Goal: Transaction & Acquisition: Purchase product/service

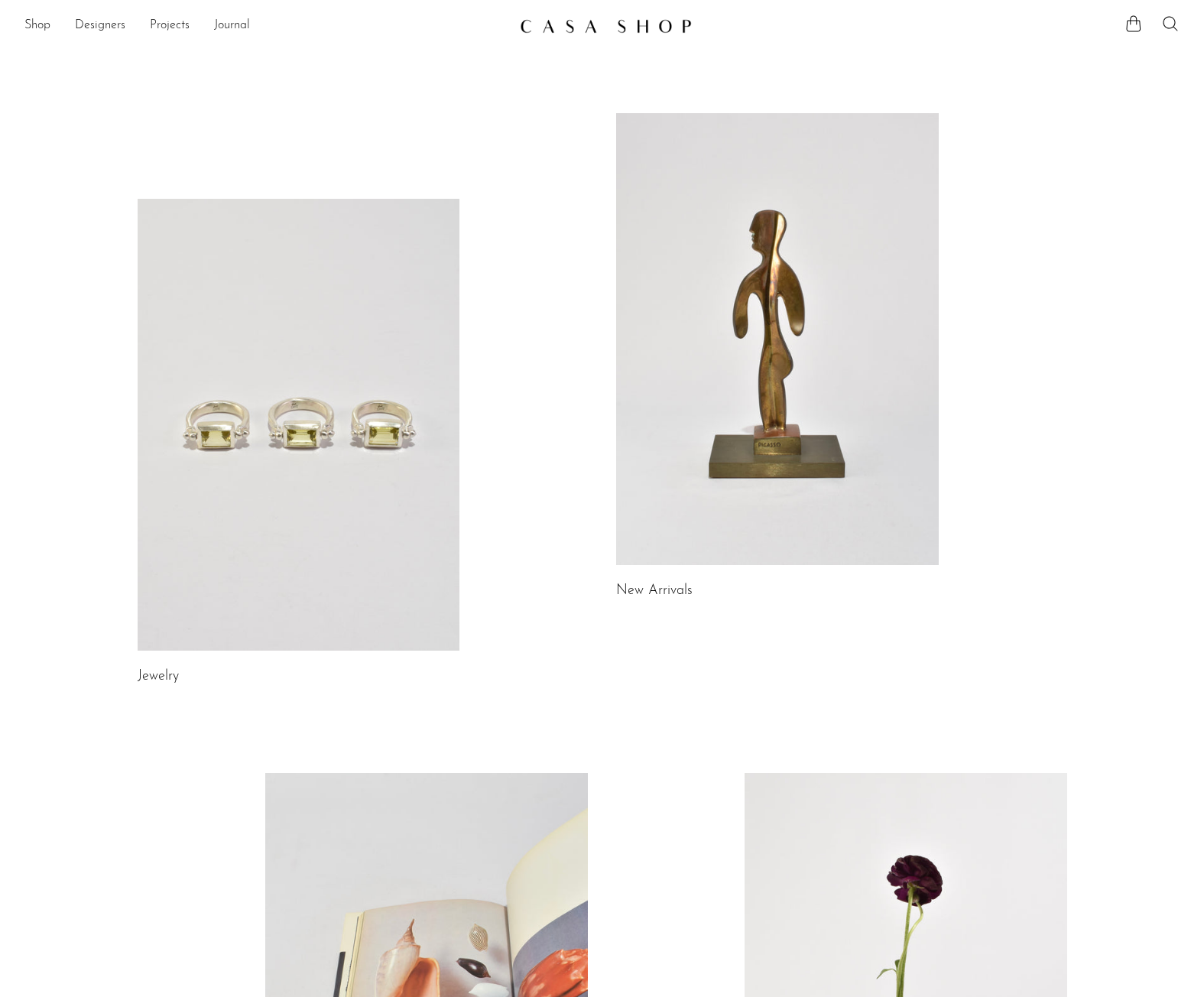
click at [768, 517] on link at bounding box center [778, 339] width 323 height 452
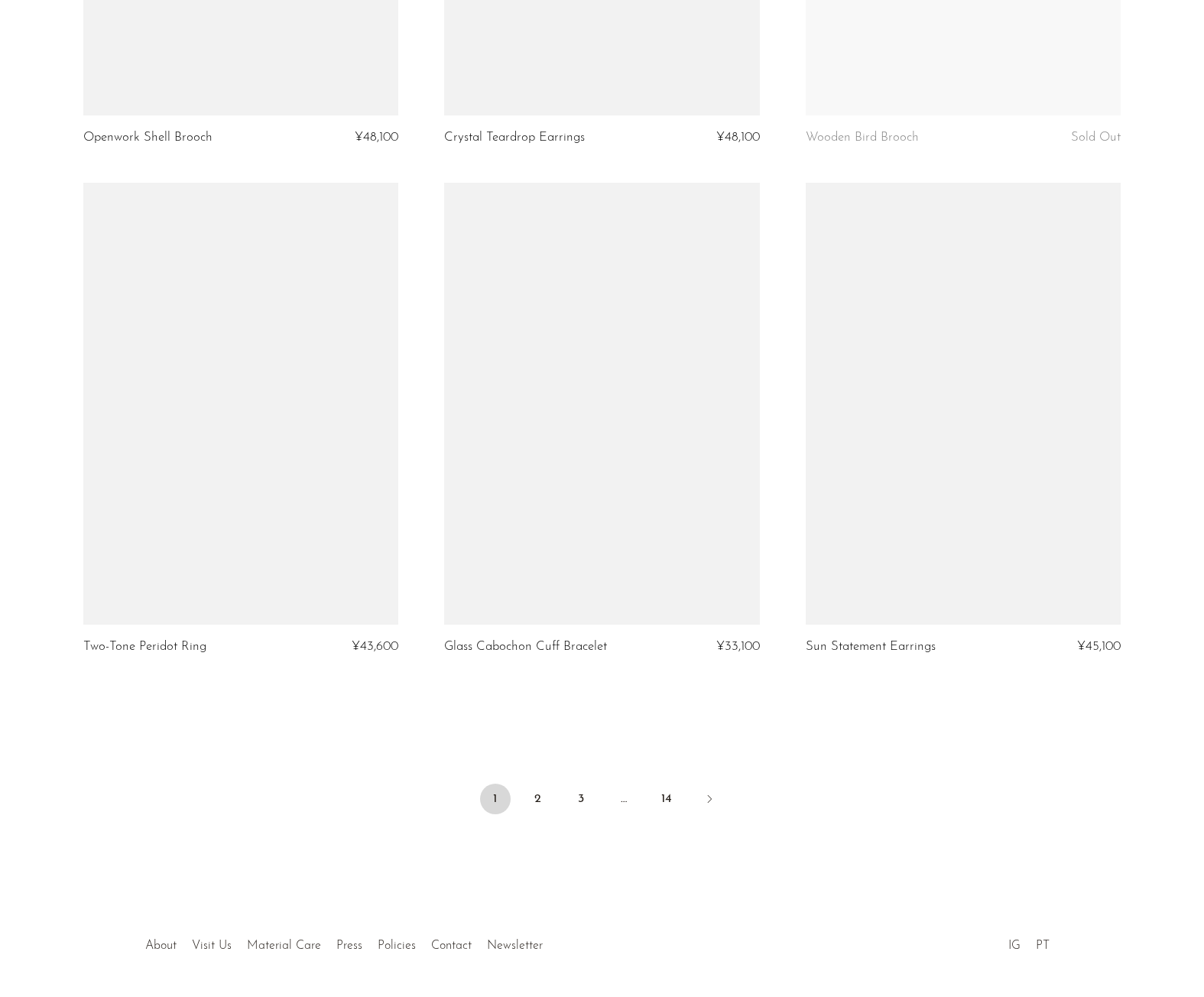
scroll to position [5587, 0]
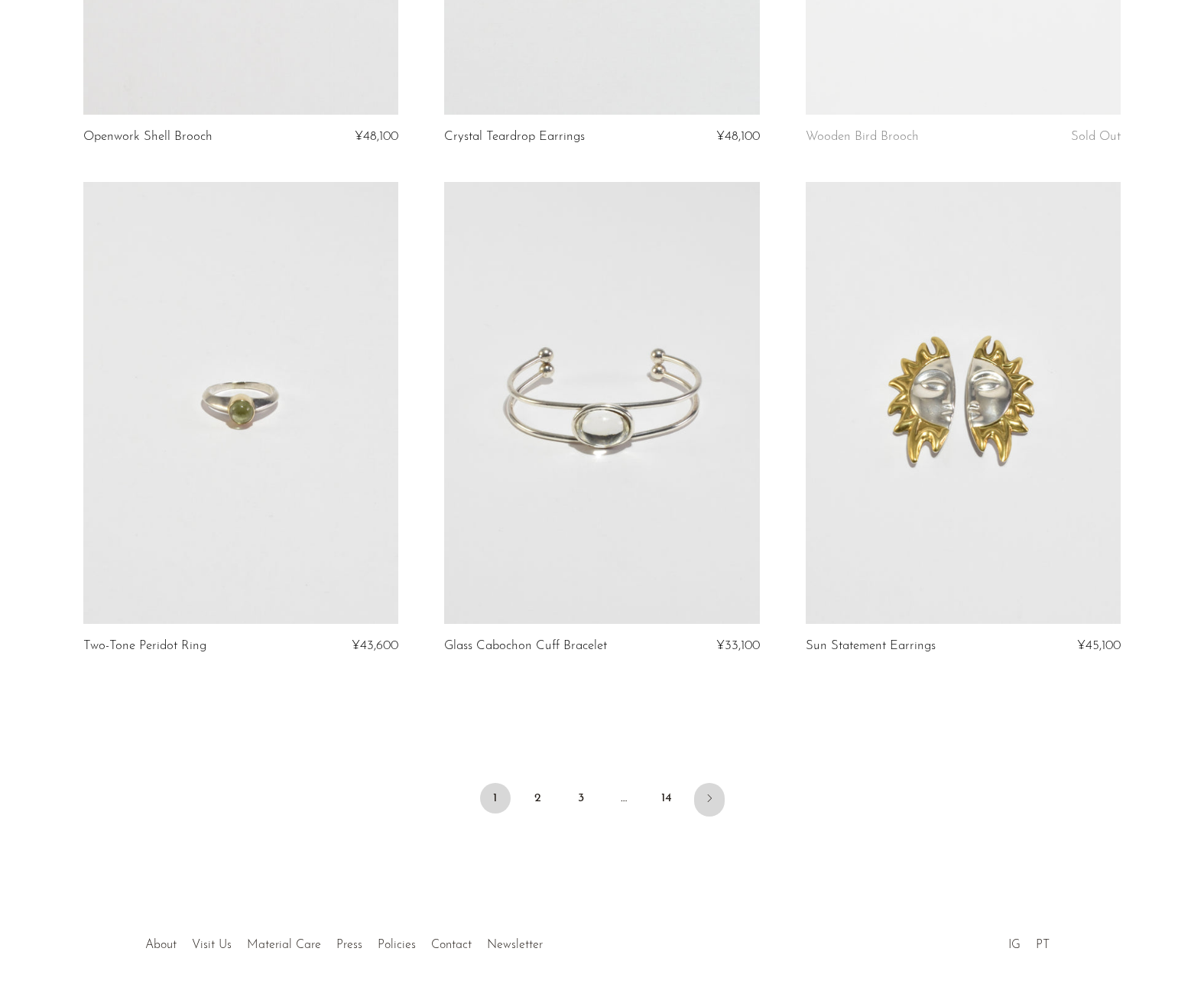
click at [707, 804] on icon "Next" at bounding box center [709, 798] width 12 height 12
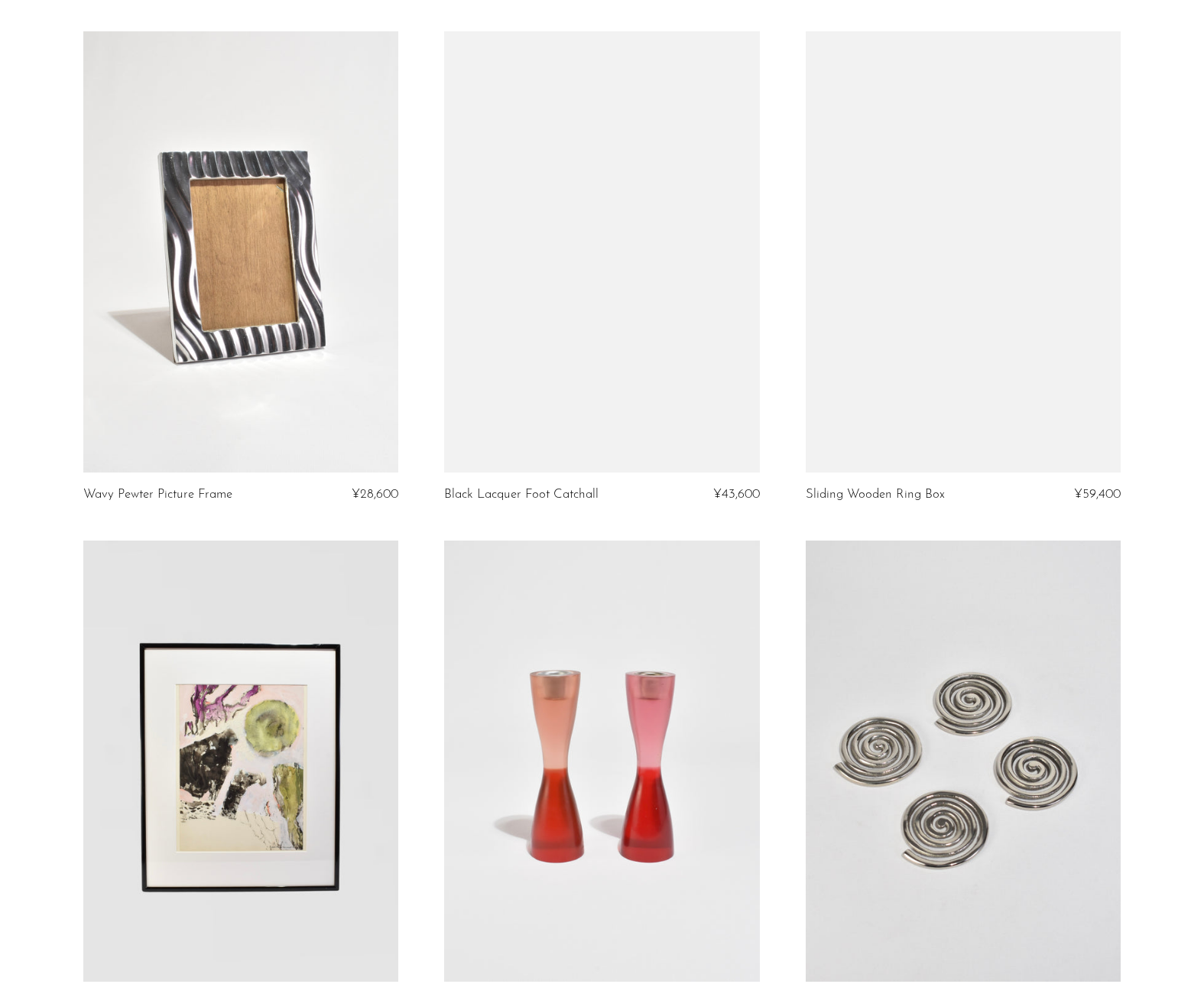
scroll to position [5499, 0]
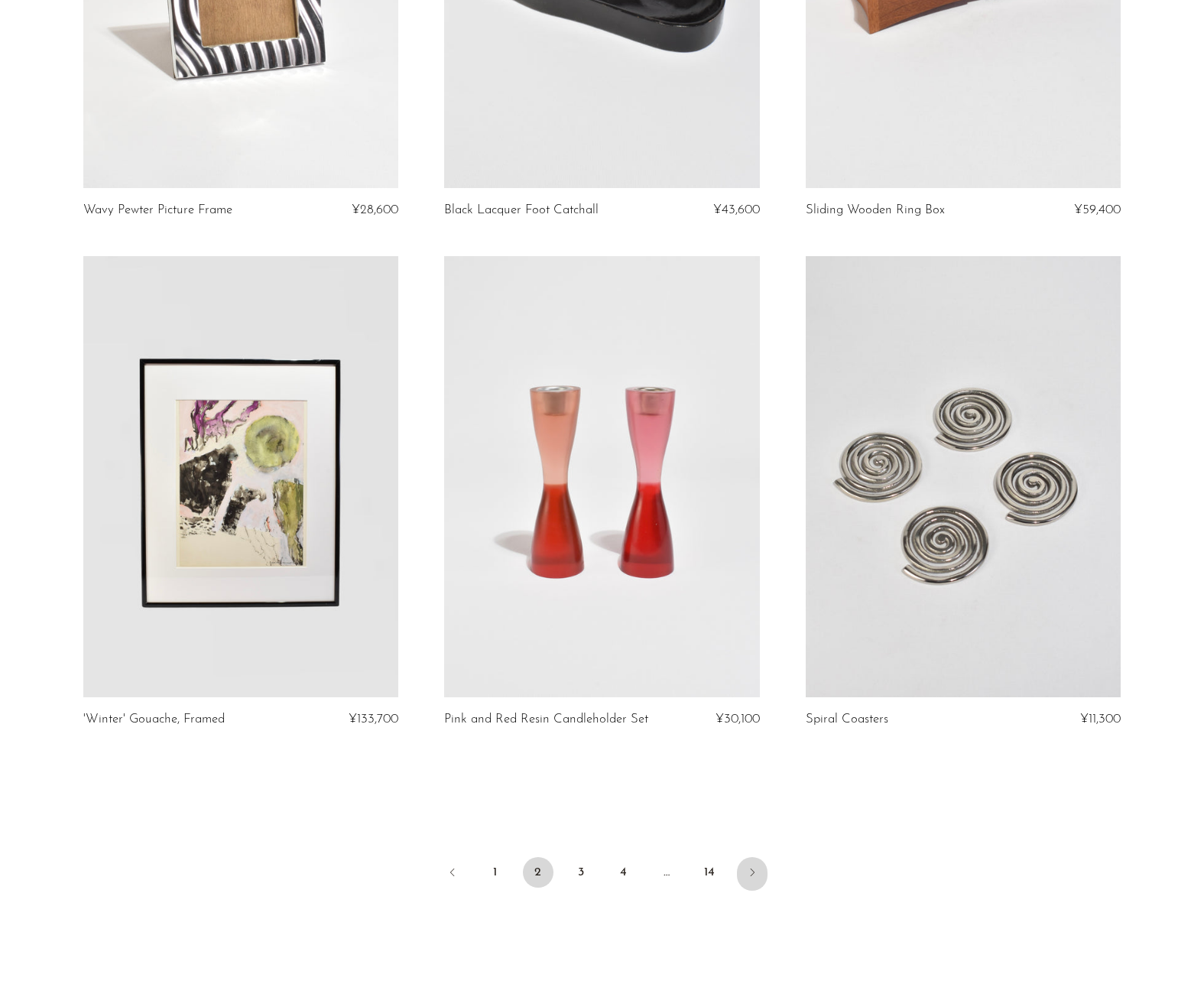
click at [756, 878] on icon "Next" at bounding box center [753, 872] width 12 height 12
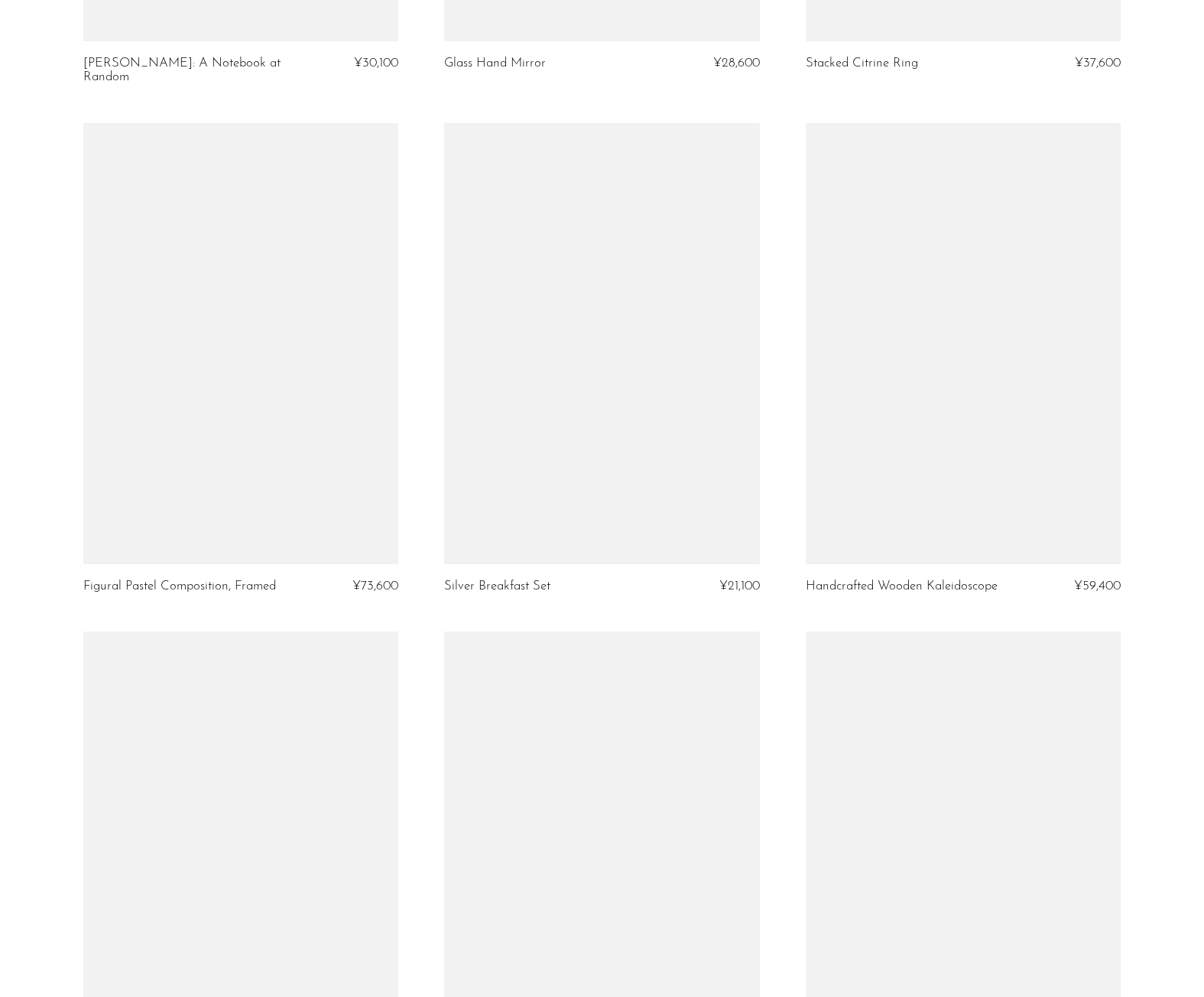
scroll to position [5149, 0]
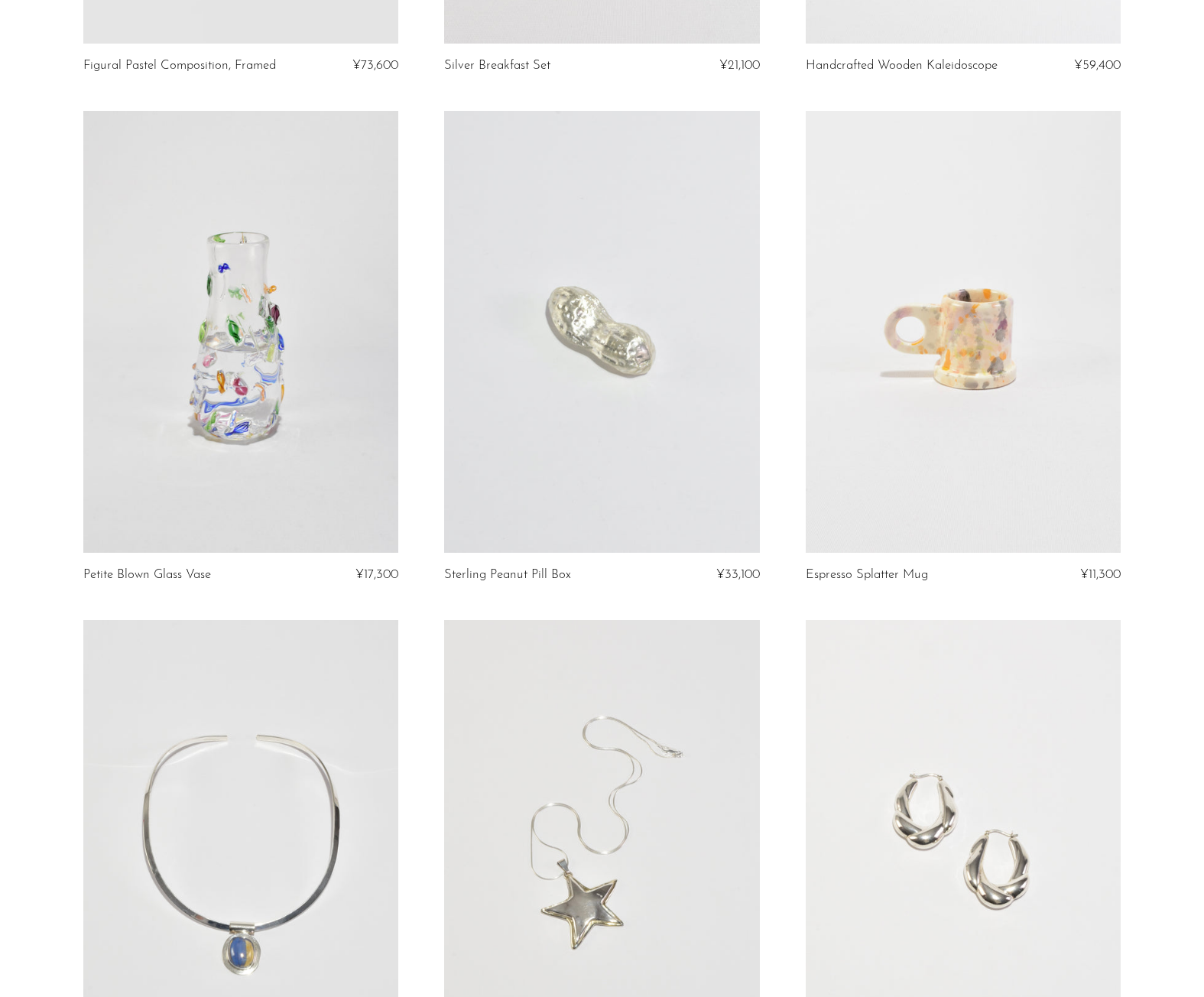
click at [978, 372] on link at bounding box center [963, 331] width 315 height 441
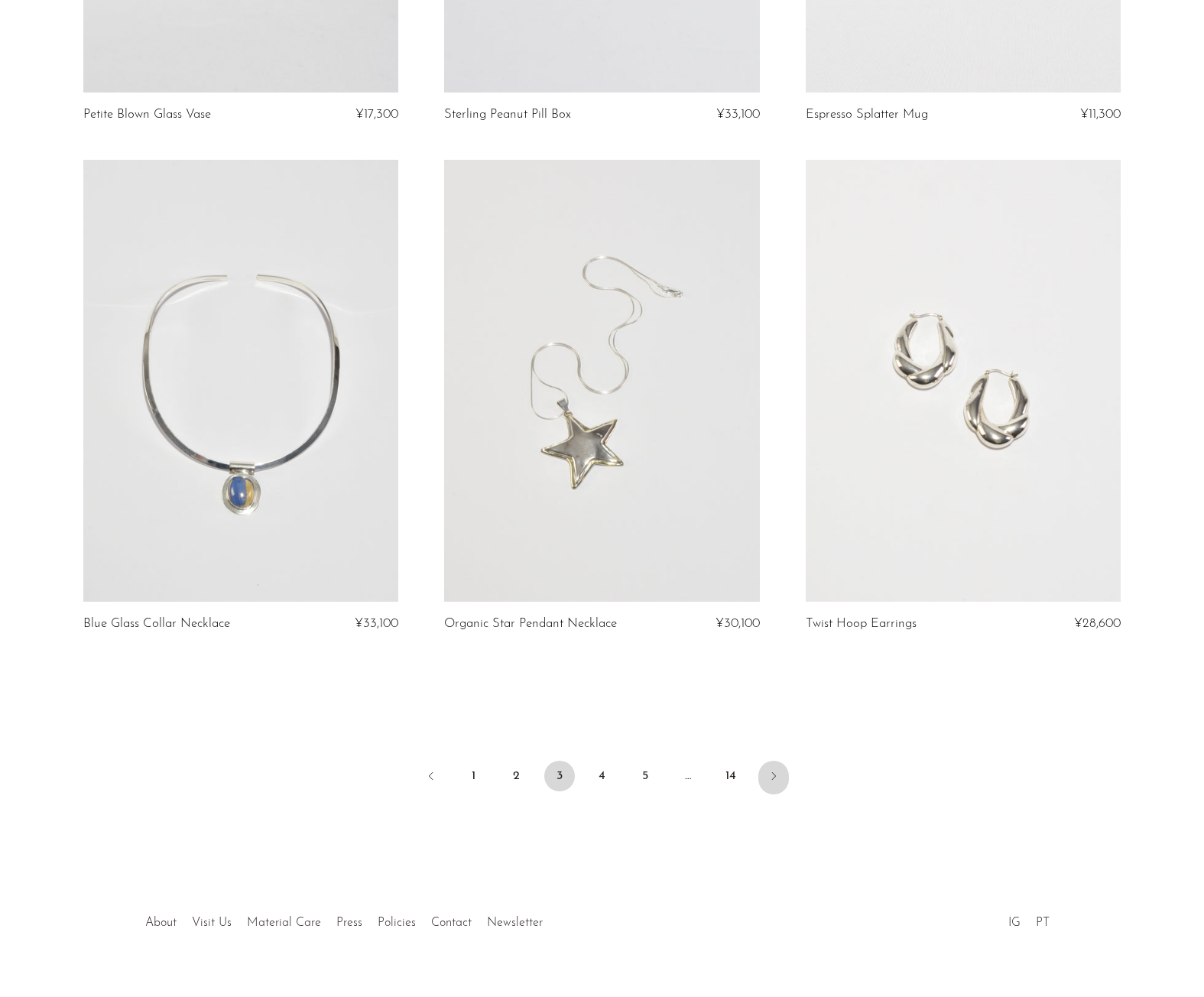
click at [771, 770] on icon "Next" at bounding box center [774, 776] width 12 height 12
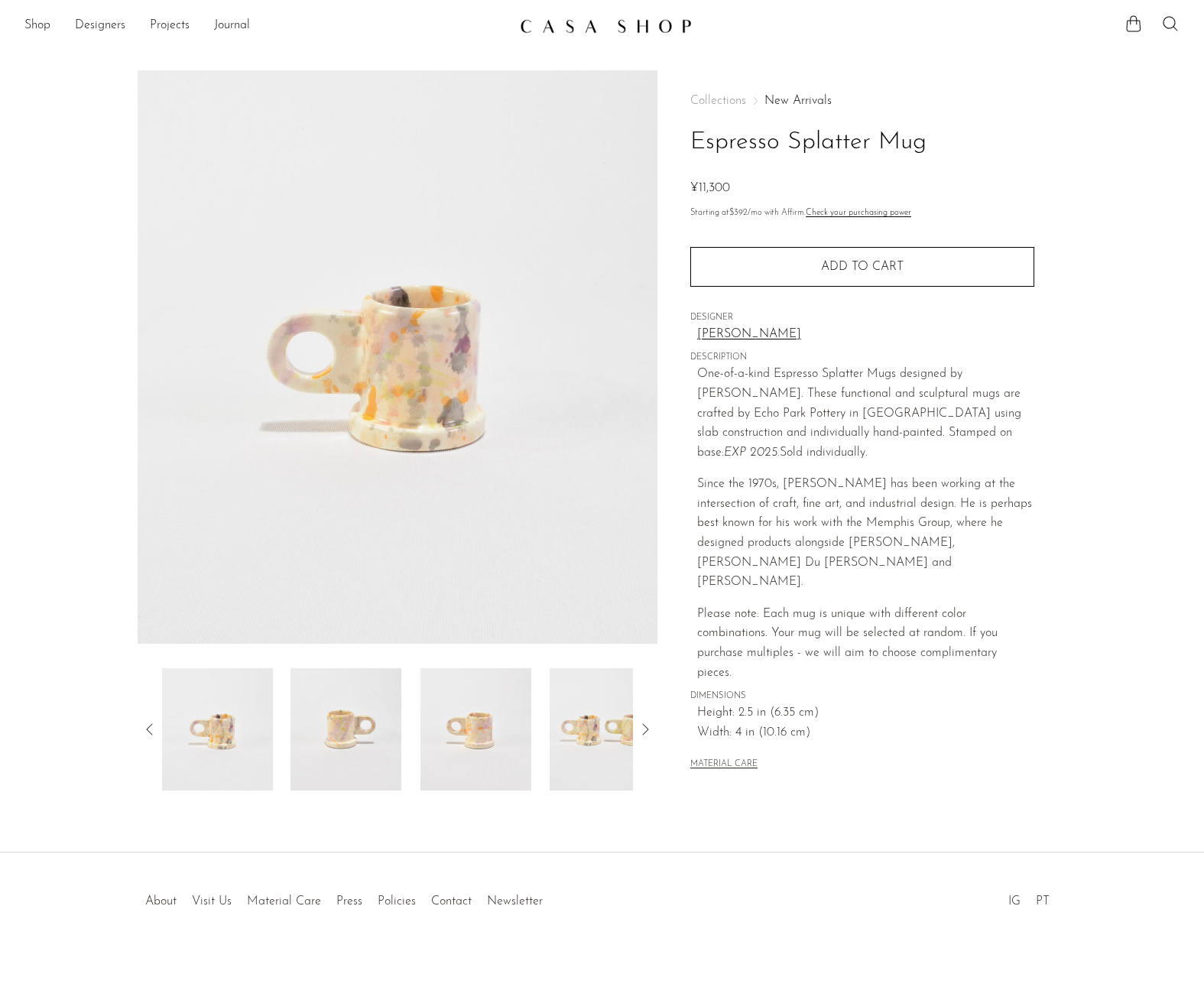
click at [344, 746] on img at bounding box center [345, 729] width 111 height 122
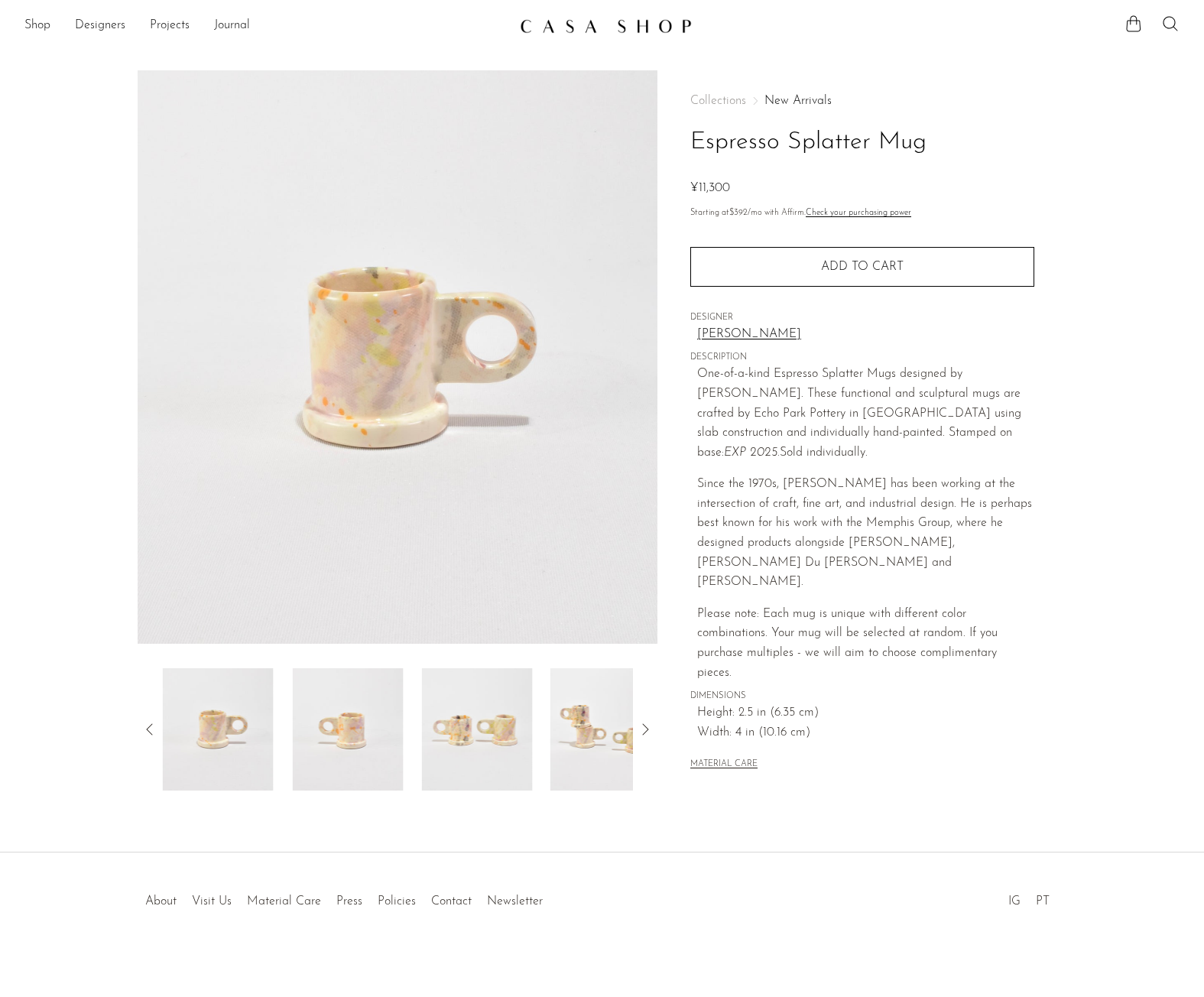
click at [475, 752] on img at bounding box center [476, 729] width 111 height 122
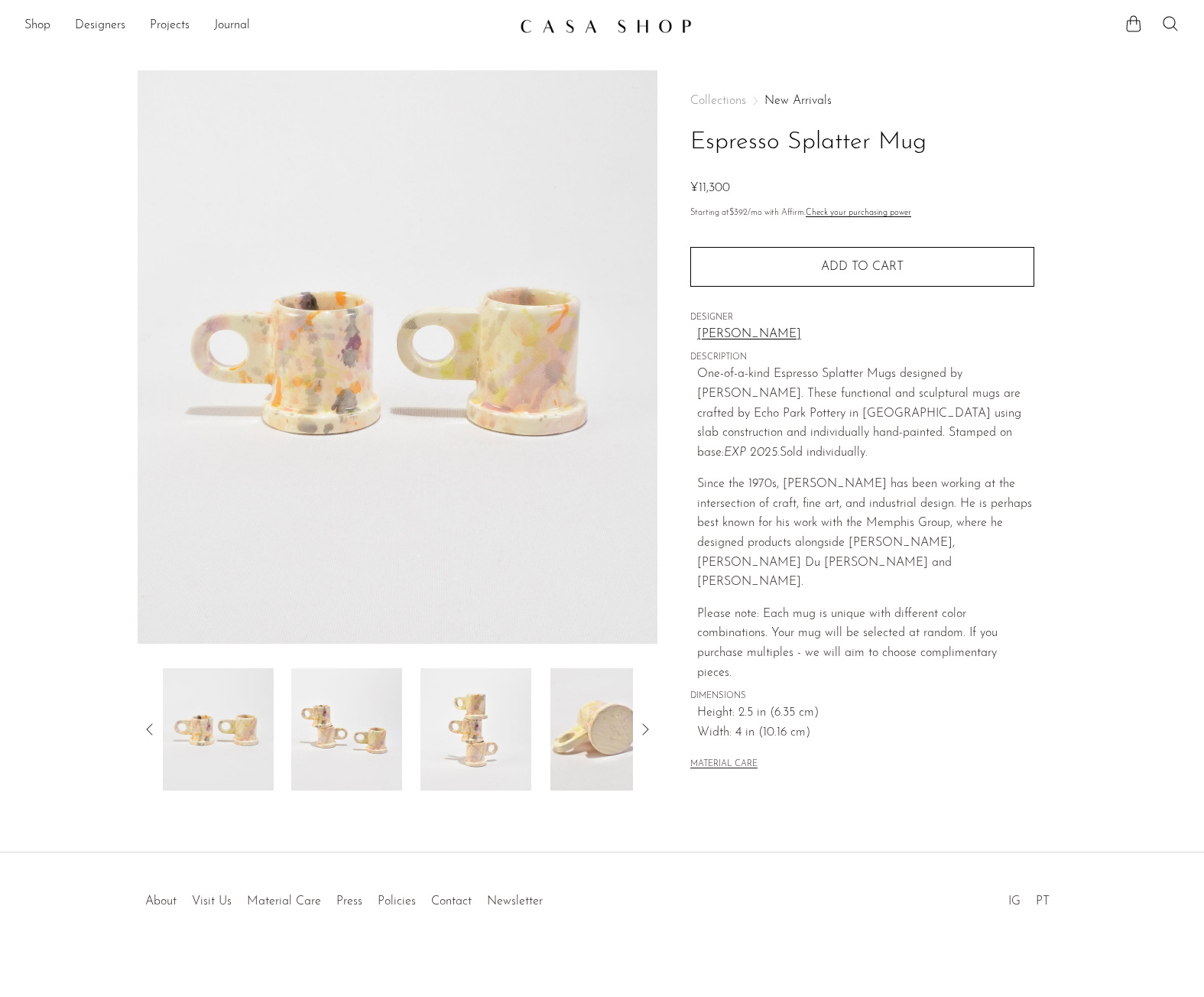
click at [429, 742] on img at bounding box center [475, 729] width 111 height 122
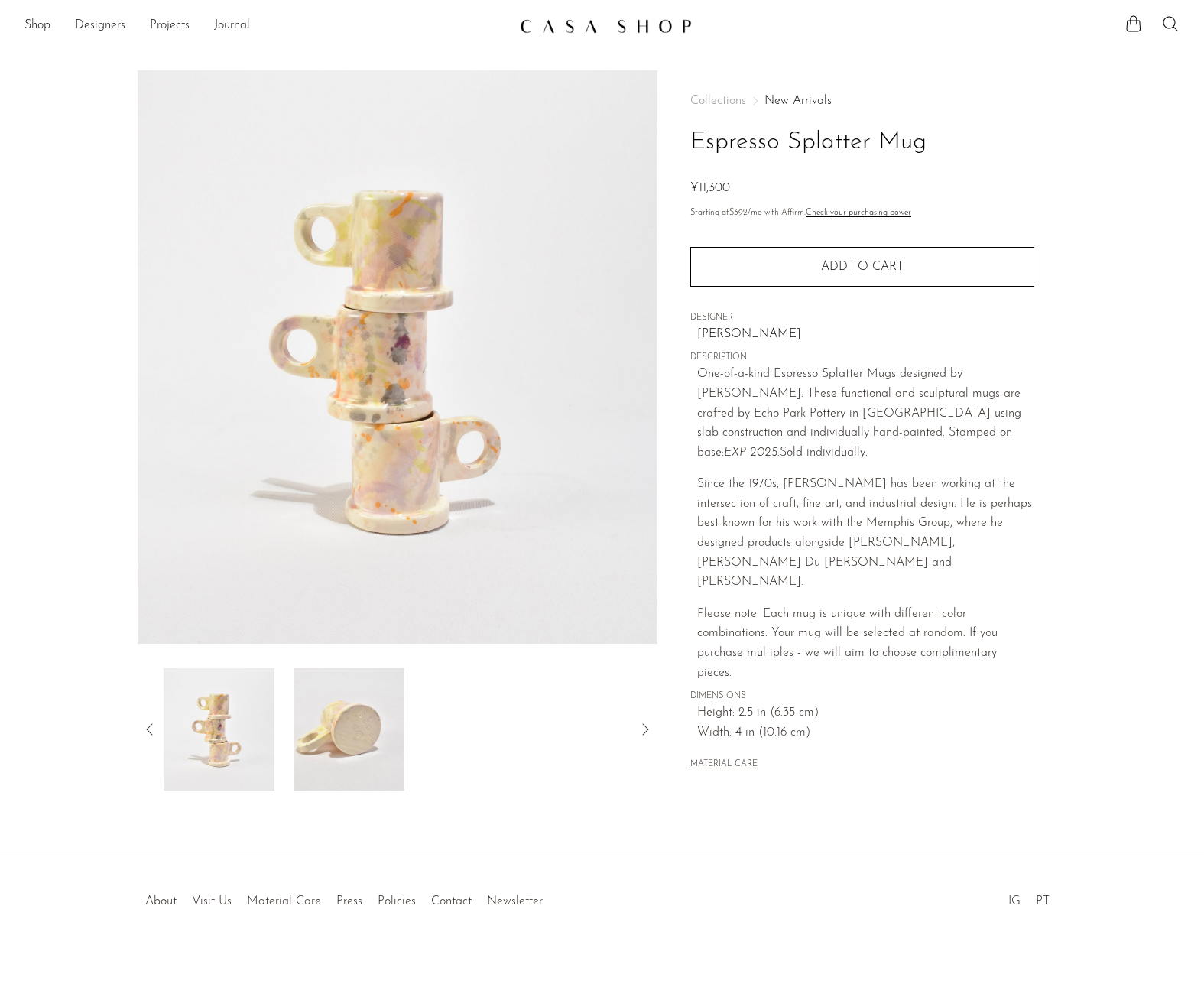
click at [302, 730] on img at bounding box center [349, 729] width 111 height 122
